Goal: Task Accomplishment & Management: Complete application form

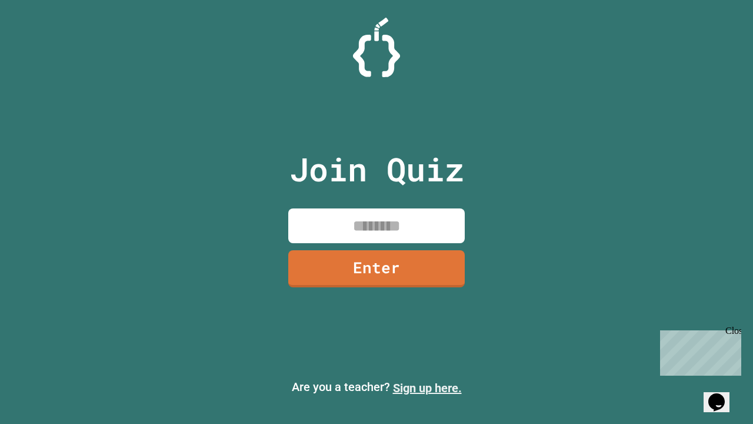
click at [427, 388] on link "Sign up here." at bounding box center [427, 388] width 69 height 14
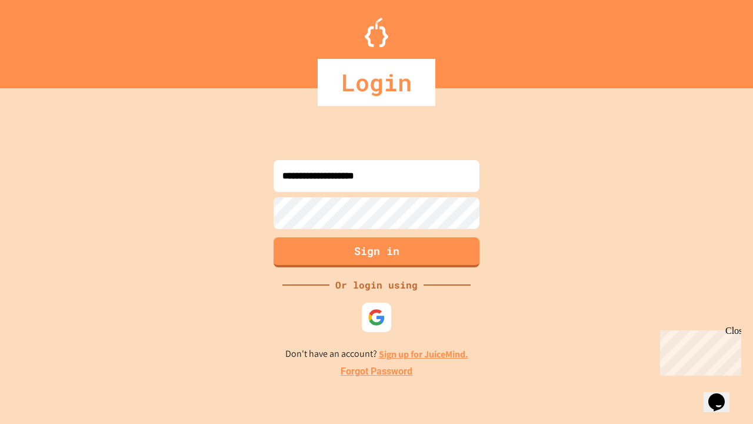
type input "**********"
